Goal: Navigation & Orientation: Go to known website

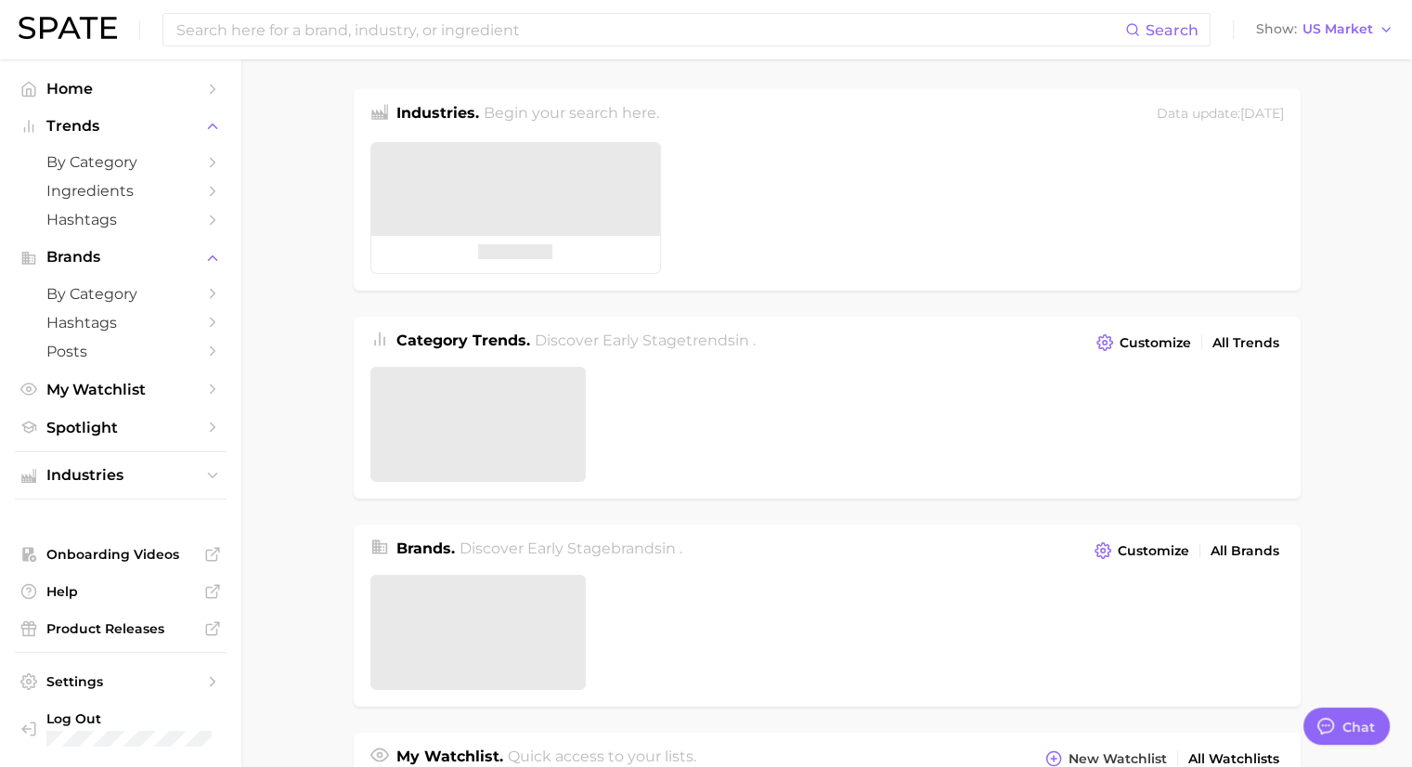
type textarea "x"
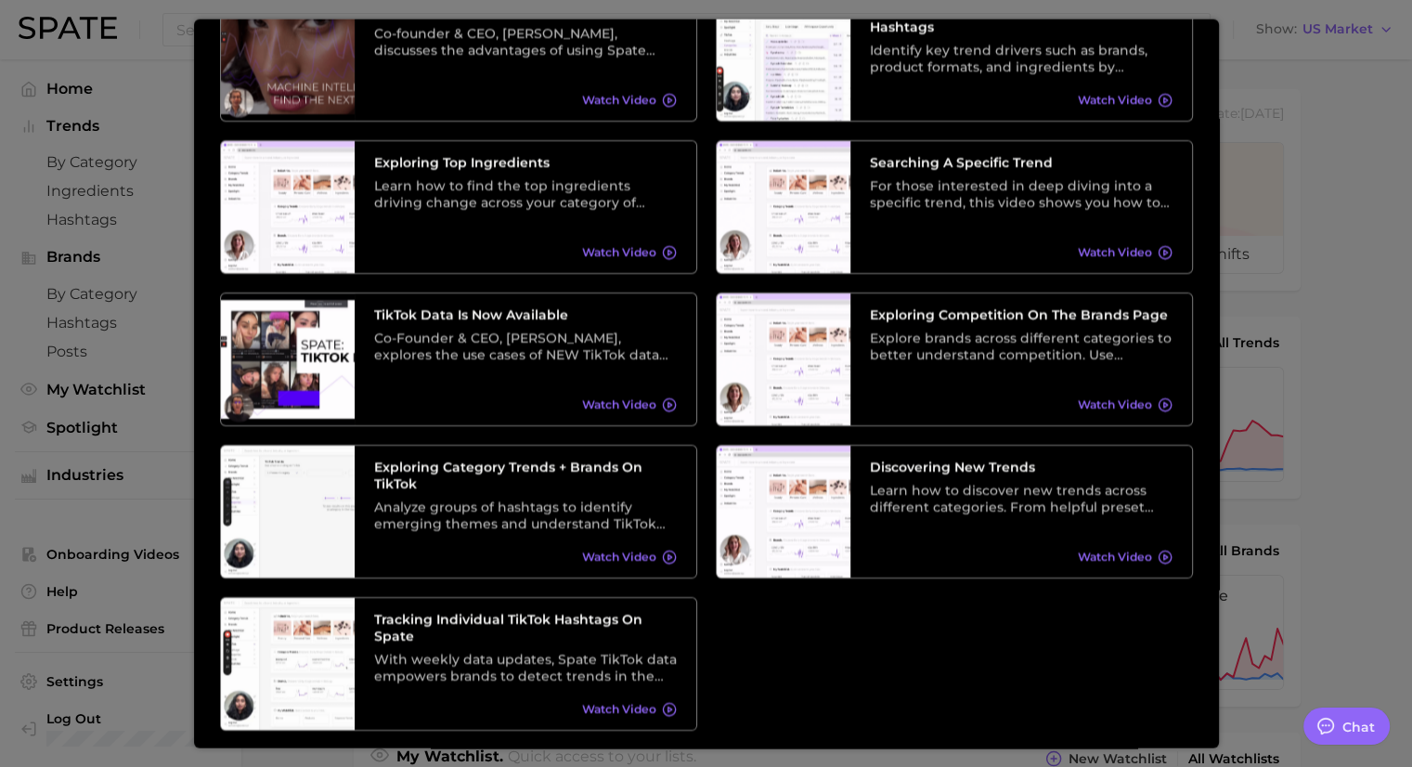
scroll to position [191, 0]
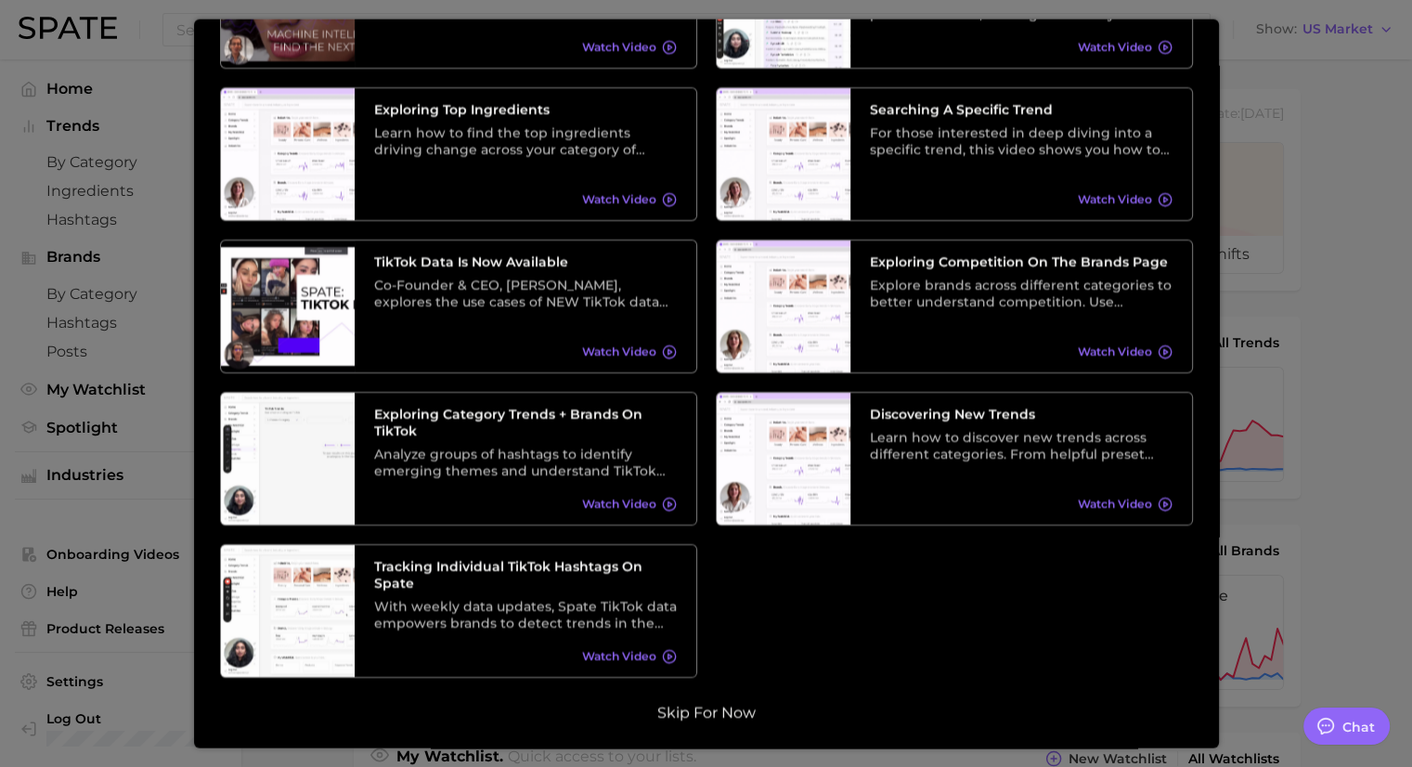
click at [707, 705] on button "Skip for now" at bounding box center [707, 712] width 110 height 19
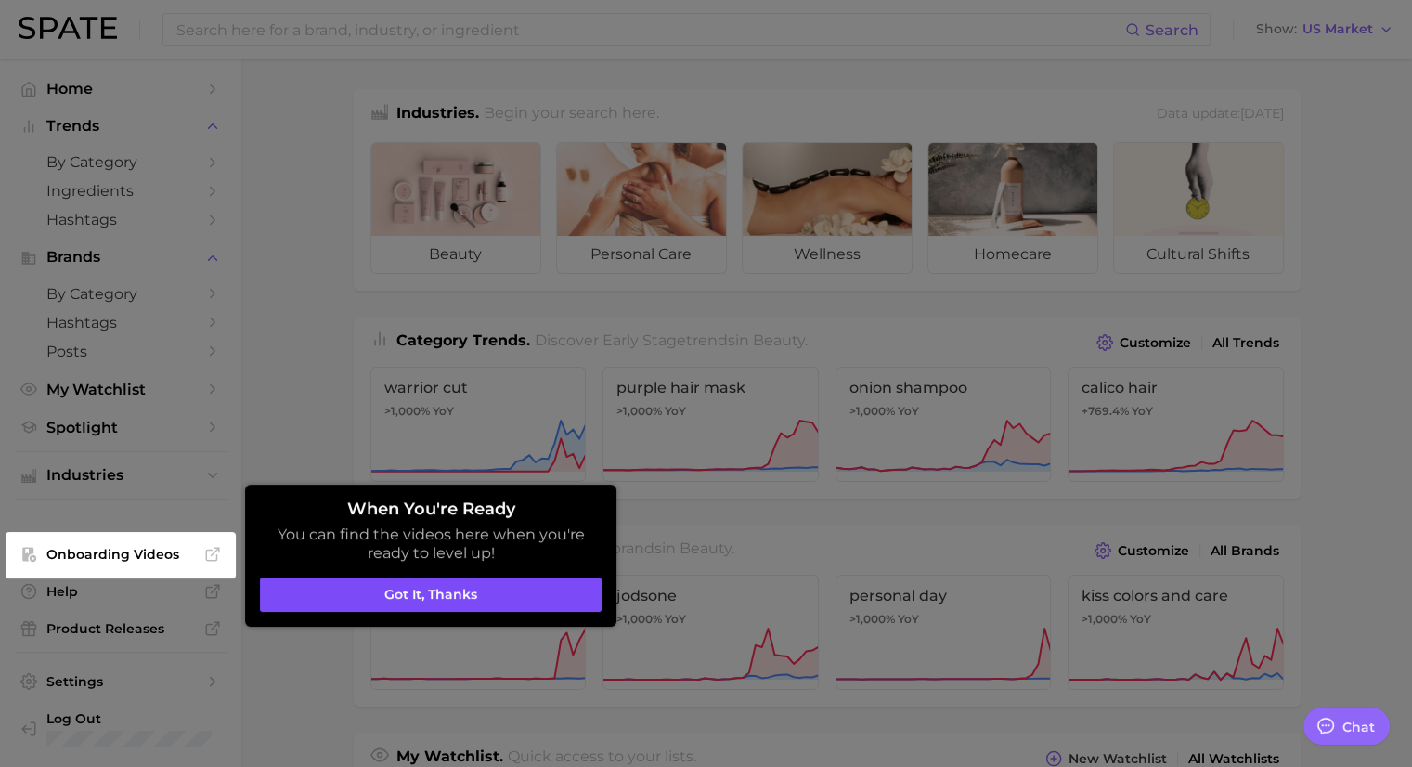
click at [442, 605] on button "Got it, thanks" at bounding box center [431, 594] width 342 height 35
